Goal: Task Accomplishment & Management: Manage account settings

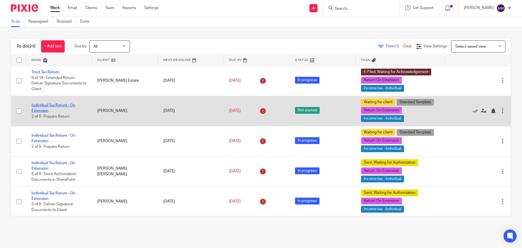
click at [61, 106] on link "Individual Tax Return - On Extension" at bounding box center [54, 107] width 44 height 9
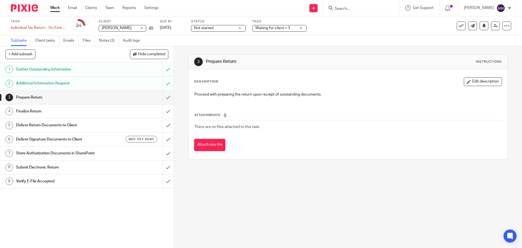
click at [57, 7] on link "Work" at bounding box center [55, 7] width 10 height 5
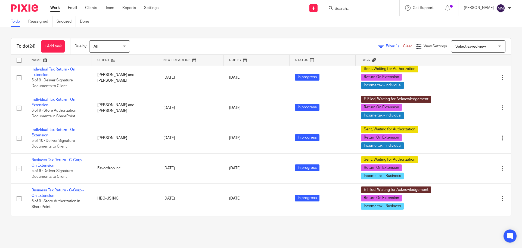
scroll to position [444, 0]
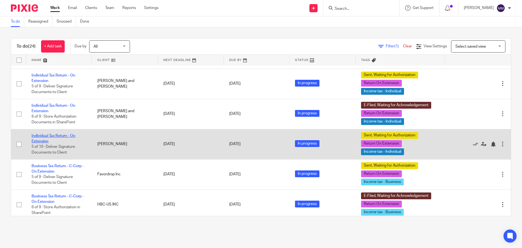
click at [71, 137] on link "Individual Tax Return - On Extension" at bounding box center [54, 138] width 44 height 9
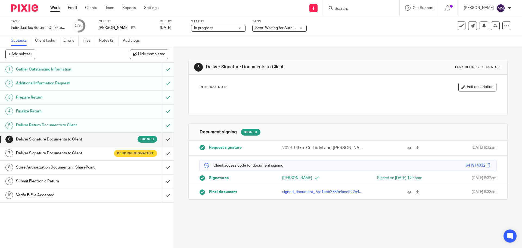
click at [73, 157] on h1 "Deliver Signature Documents to Client" at bounding box center [63, 153] width 94 height 8
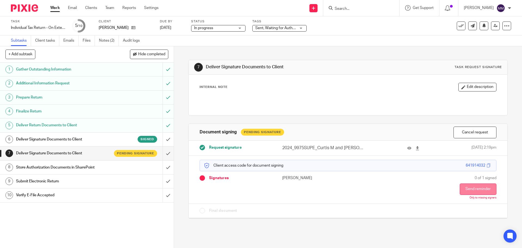
click at [470, 188] on button "Send reminder" at bounding box center [478, 188] width 37 height 11
click at [53, 9] on link "Work" at bounding box center [55, 7] width 10 height 5
